Goal: Task Accomplishment & Management: Manage account settings

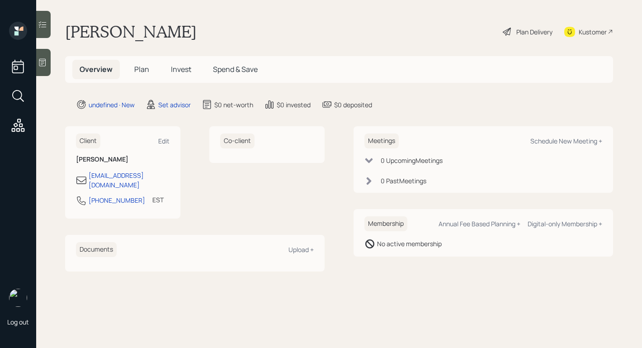
click at [158, 138] on div "Client Edit" at bounding box center [123, 140] width 94 height 15
click at [161, 138] on div "Edit" at bounding box center [163, 141] width 11 height 9
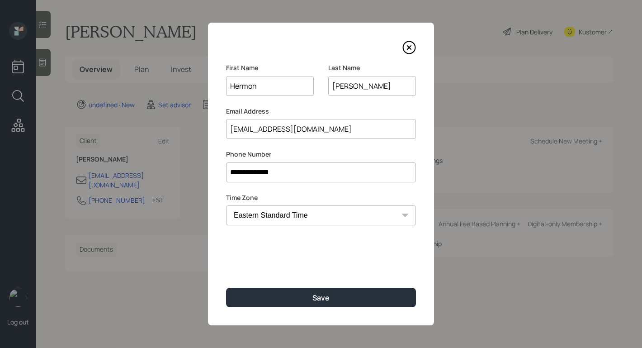
click at [365, 132] on input "[EMAIL_ADDRESS][DOMAIN_NAME]" at bounding box center [321, 129] width 190 height 20
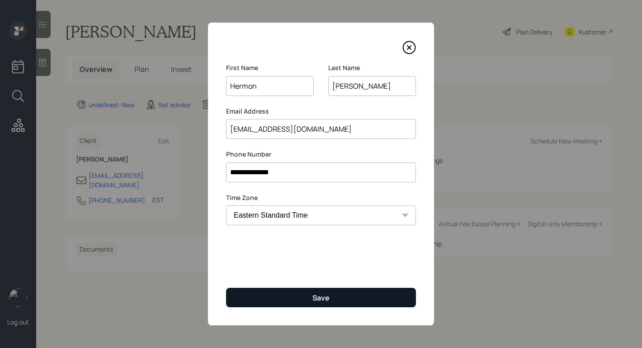
type input "[EMAIL_ADDRESS][DOMAIN_NAME]"
click at [325, 296] on div "Save" at bounding box center [320, 298] width 17 height 10
